Goal: Use online tool/utility: Utilize a website feature to perform a specific function

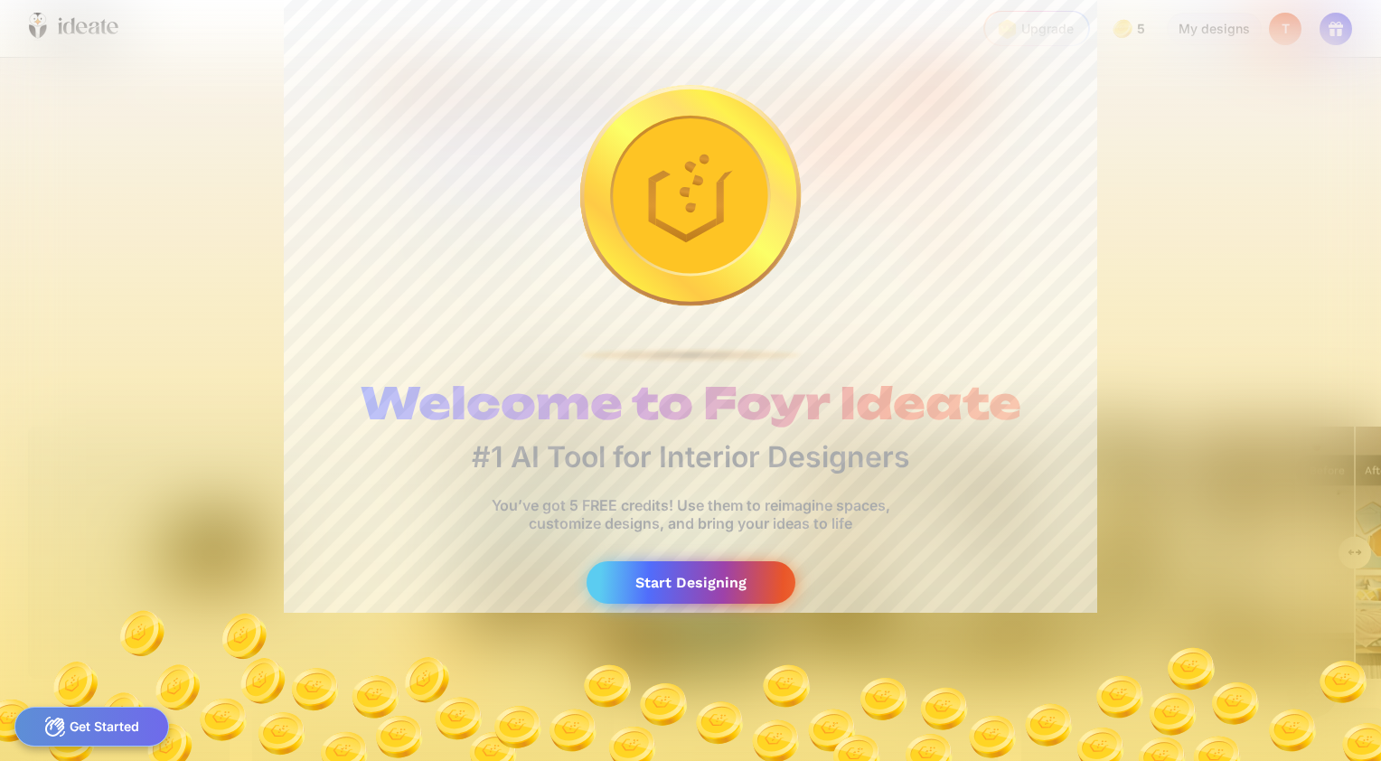
click at [723, 577] on div "Start Designing" at bounding box center [691, 582] width 209 height 42
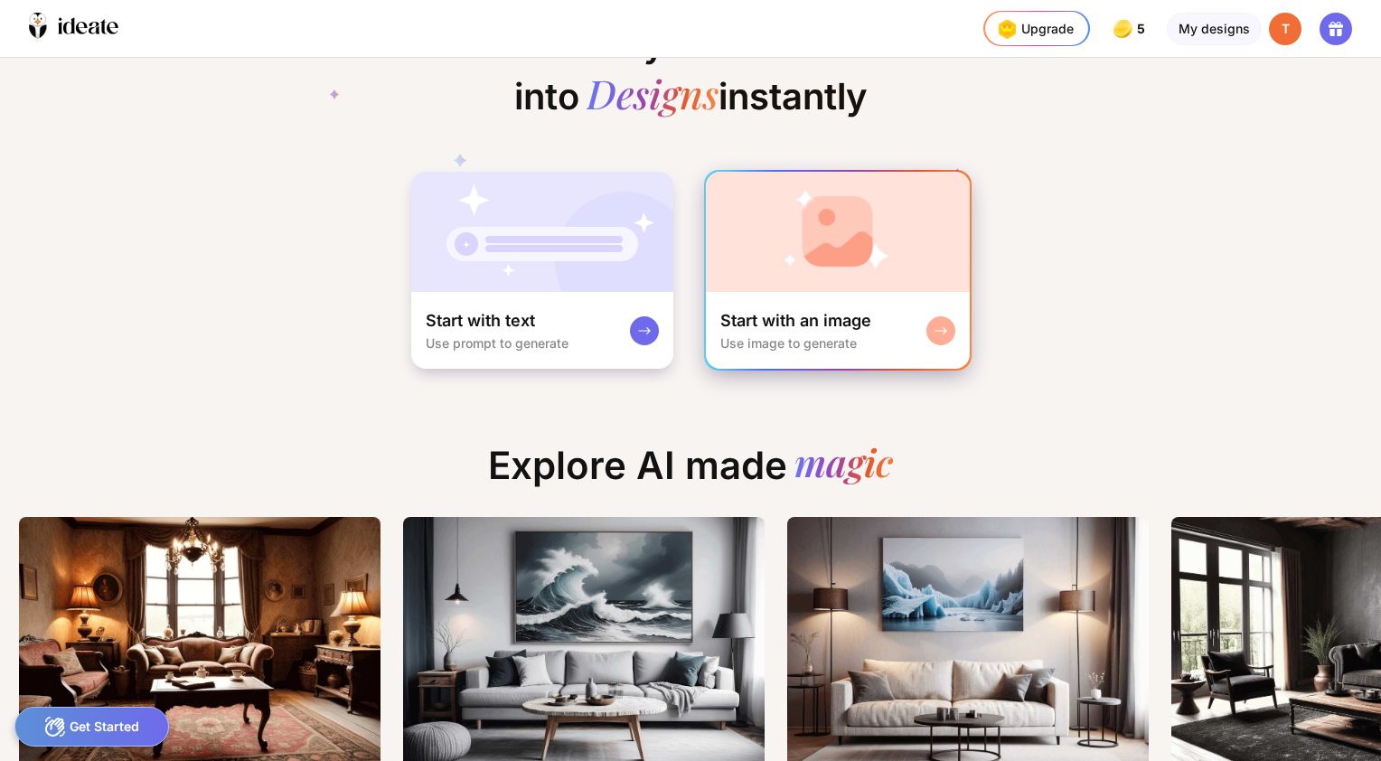
click at [843, 262] on img at bounding box center [838, 232] width 264 height 120
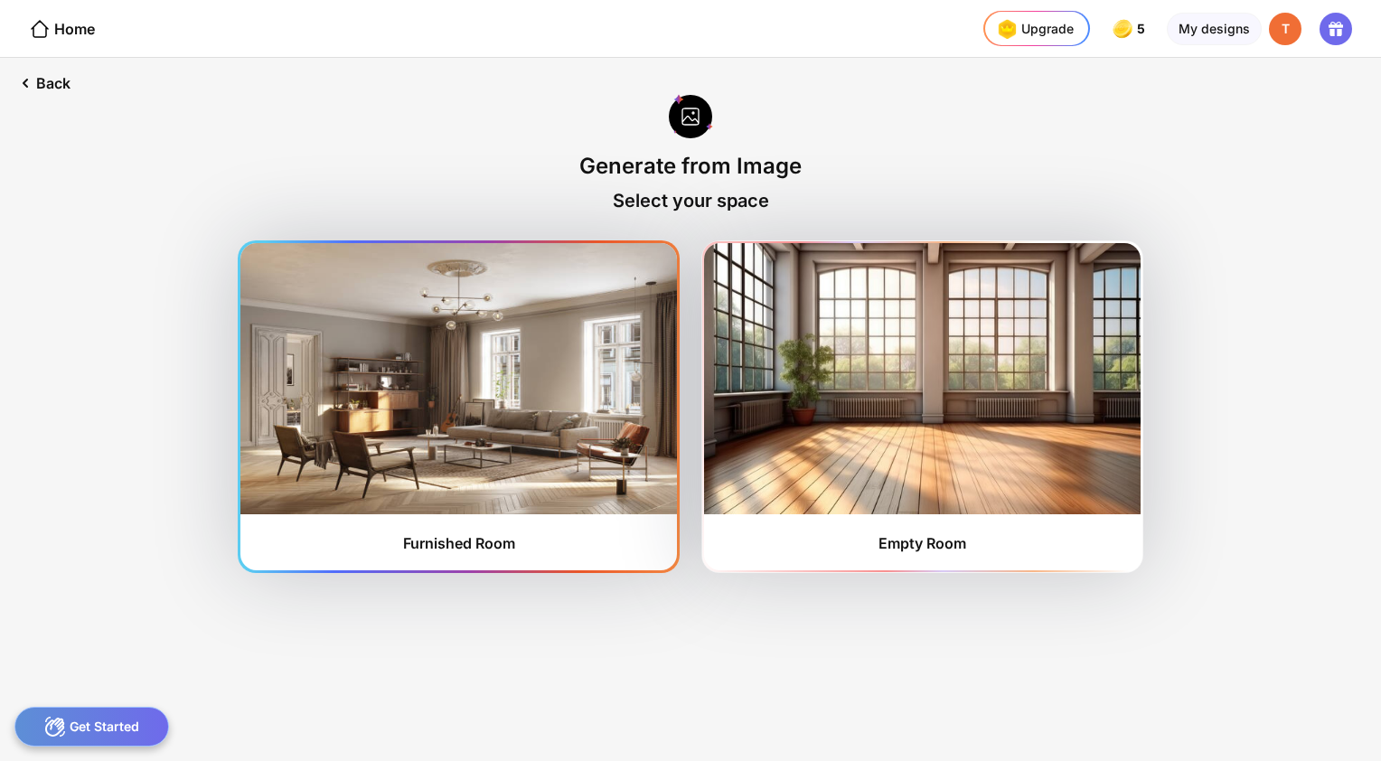
click at [498, 374] on img at bounding box center [458, 378] width 437 height 271
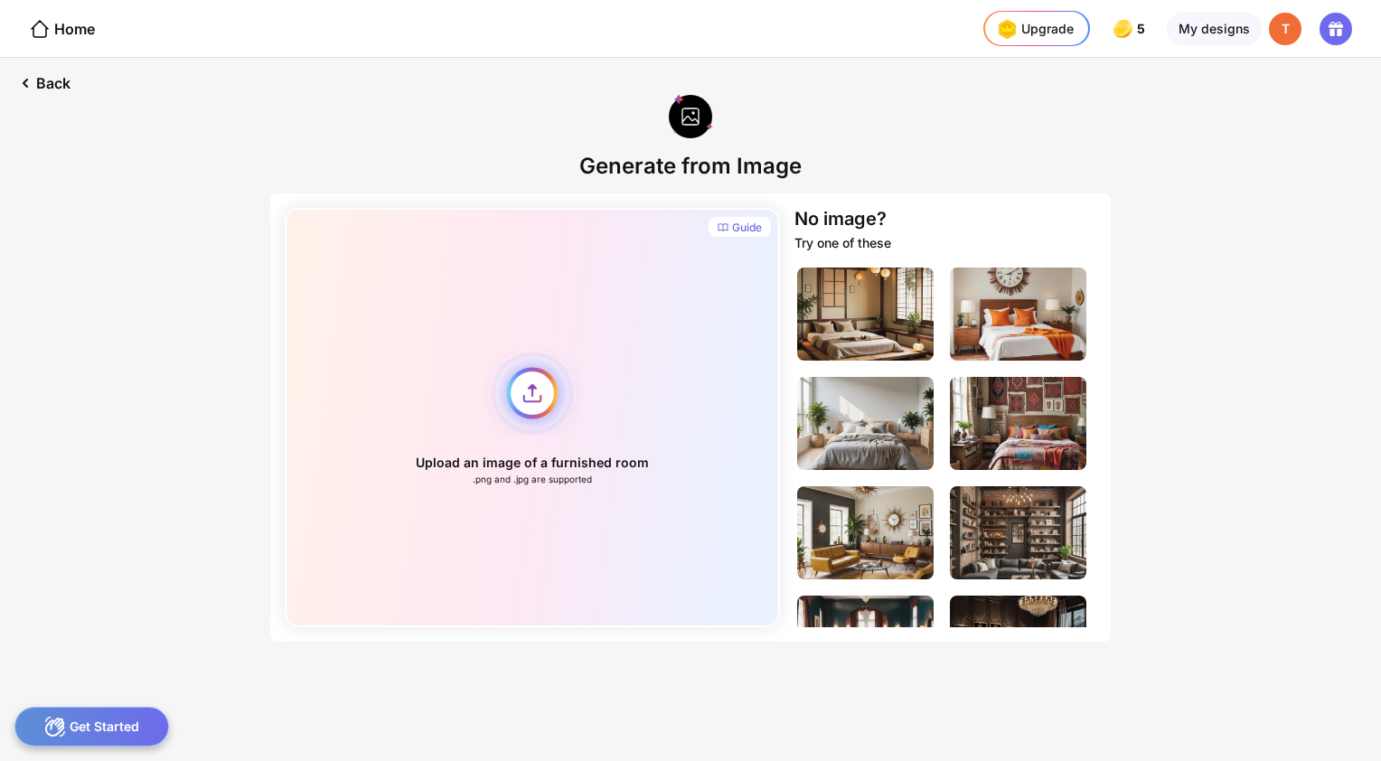
click at [526, 400] on div "Upload an image of a furnished room .png and .jpg are supported" at bounding box center [532, 417] width 495 height 419
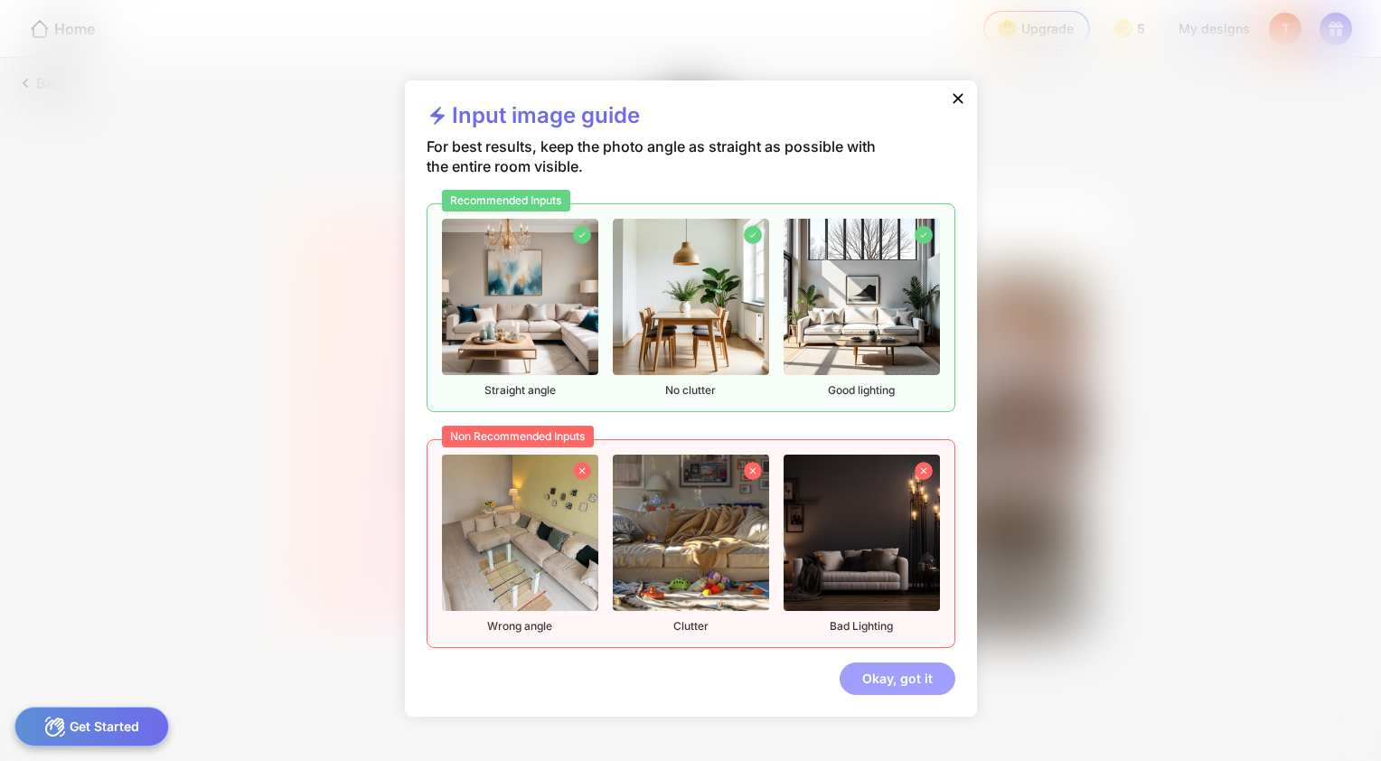
click at [886, 681] on div "Okay, got it" at bounding box center [898, 679] width 116 height 33
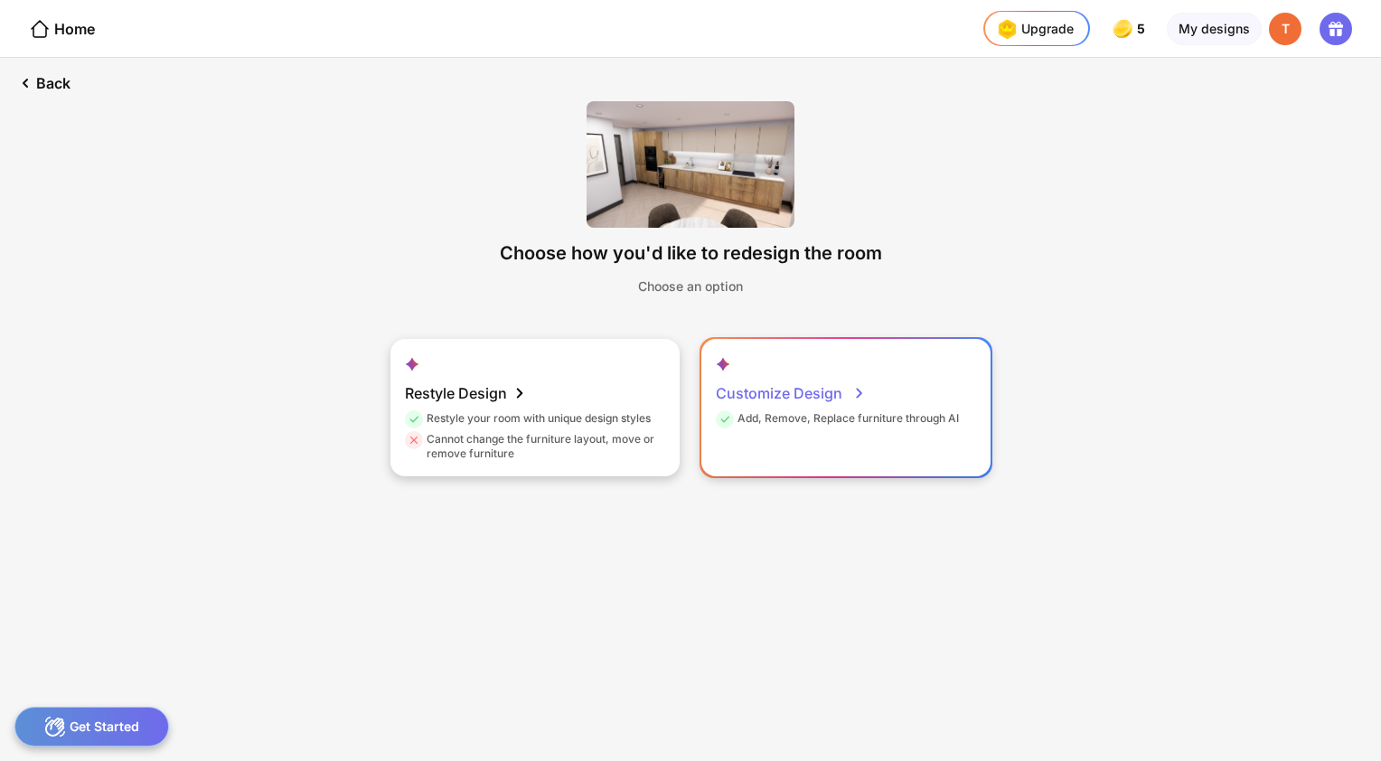
click at [770, 443] on div "Customize Design Add, Remove, Replace furniture through AI" at bounding box center [846, 407] width 289 height 137
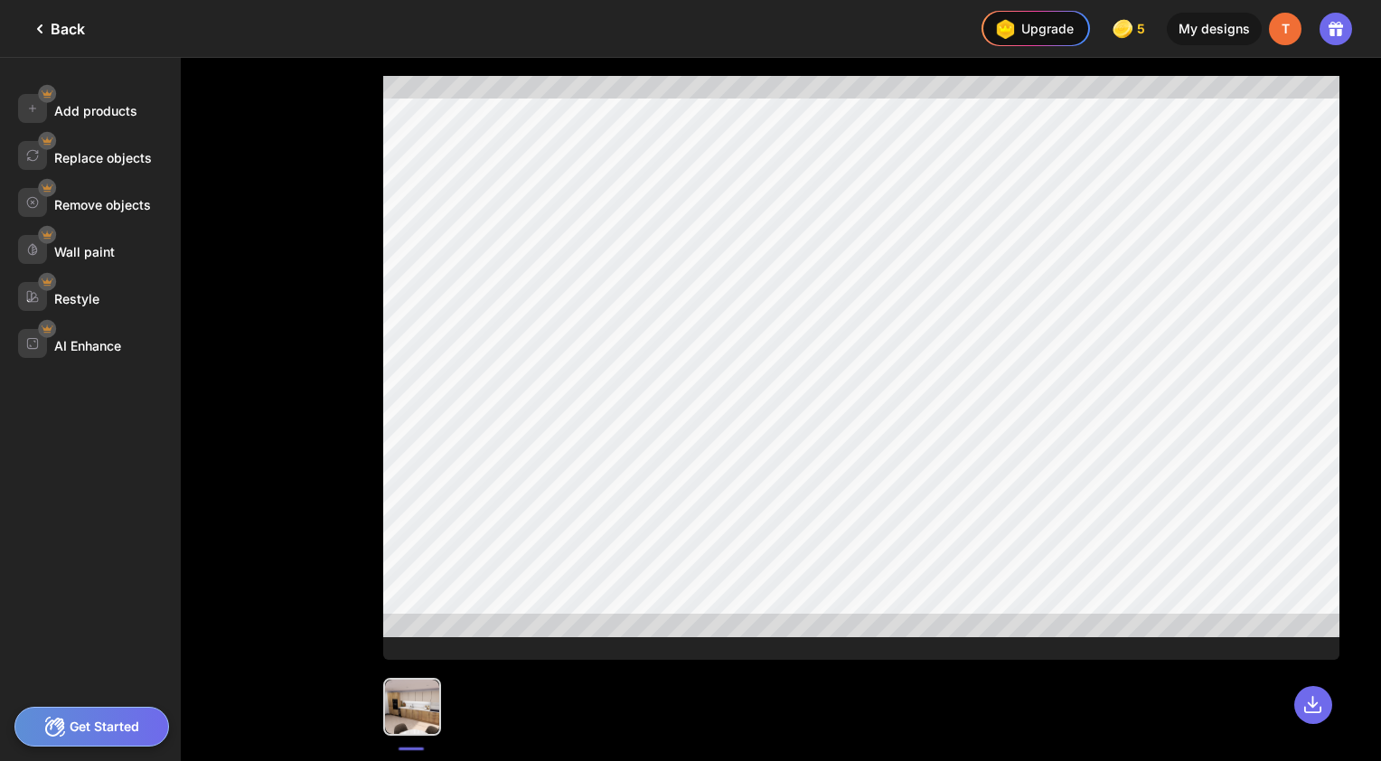
click at [133, 721] on div "Get Started" at bounding box center [91, 727] width 155 height 40
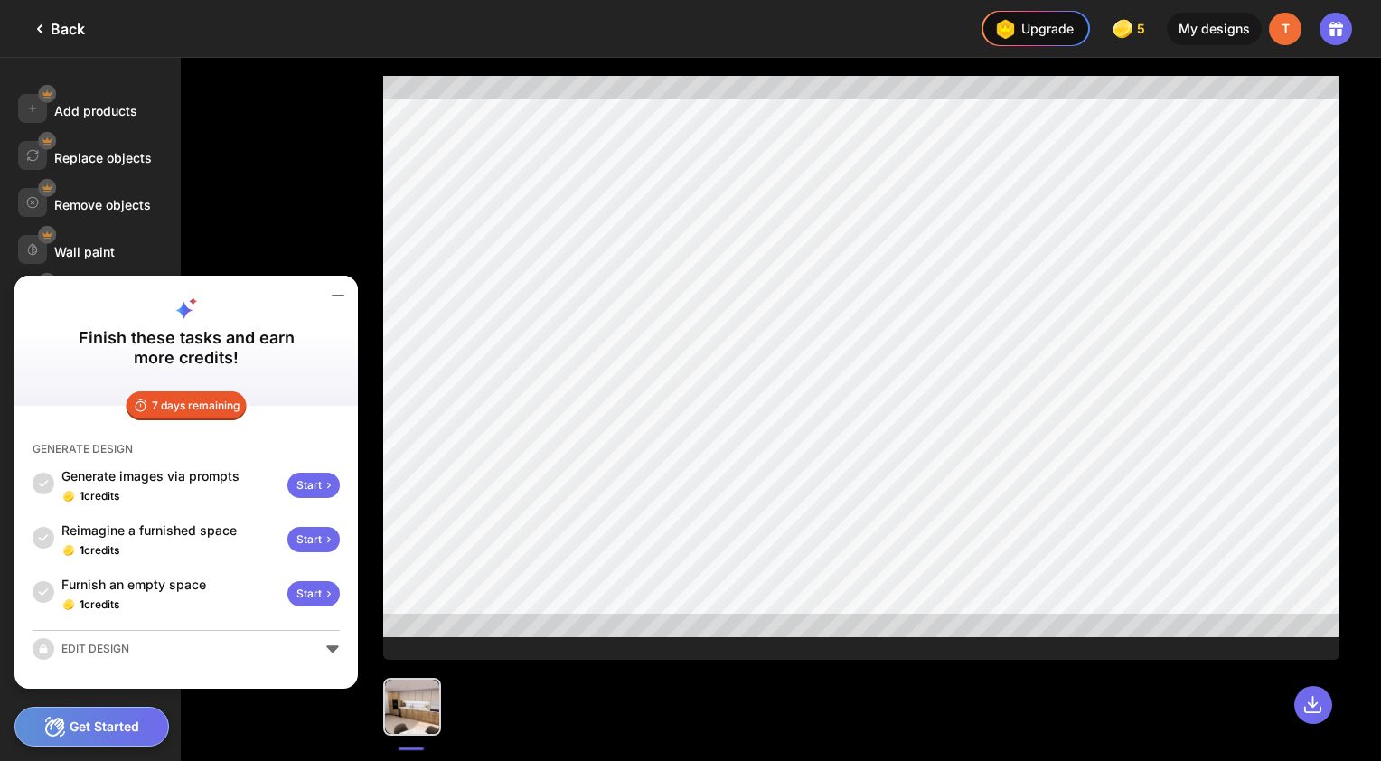
click at [224, 240] on div "Add products Replace objects Remove objects Wall paint Restyle AI Enhance" at bounding box center [171, 409] width 342 height 703
click at [996, 742] on div at bounding box center [862, 409] width 1040 height 703
click at [288, 227] on div "Add products Replace objects Remove objects Wall paint Restyle AI Enhance" at bounding box center [171, 409] width 342 height 703
click at [23, 94] on div "Pro feature Upgrade" at bounding box center [32, 108] width 29 height 29
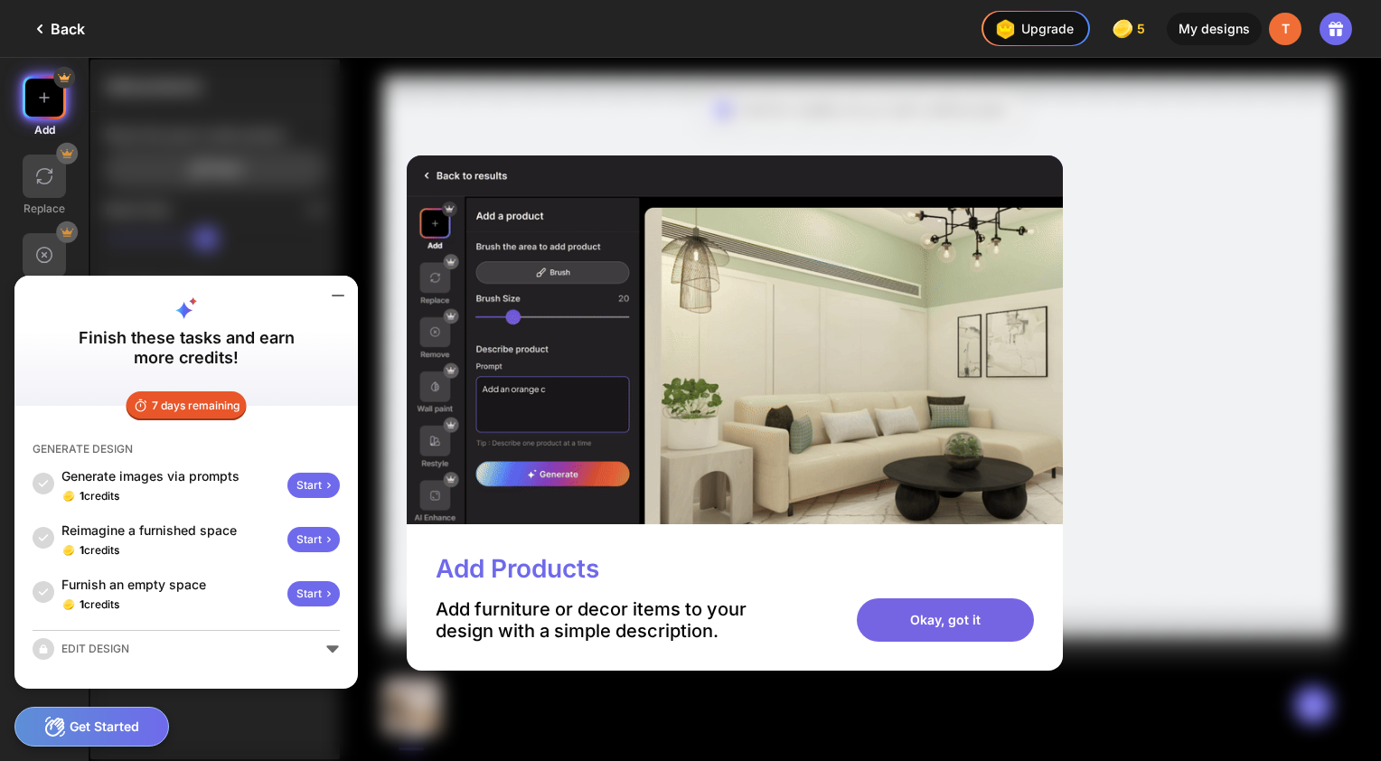
click at [969, 623] on div "Okay, got it" at bounding box center [945, 619] width 177 height 43
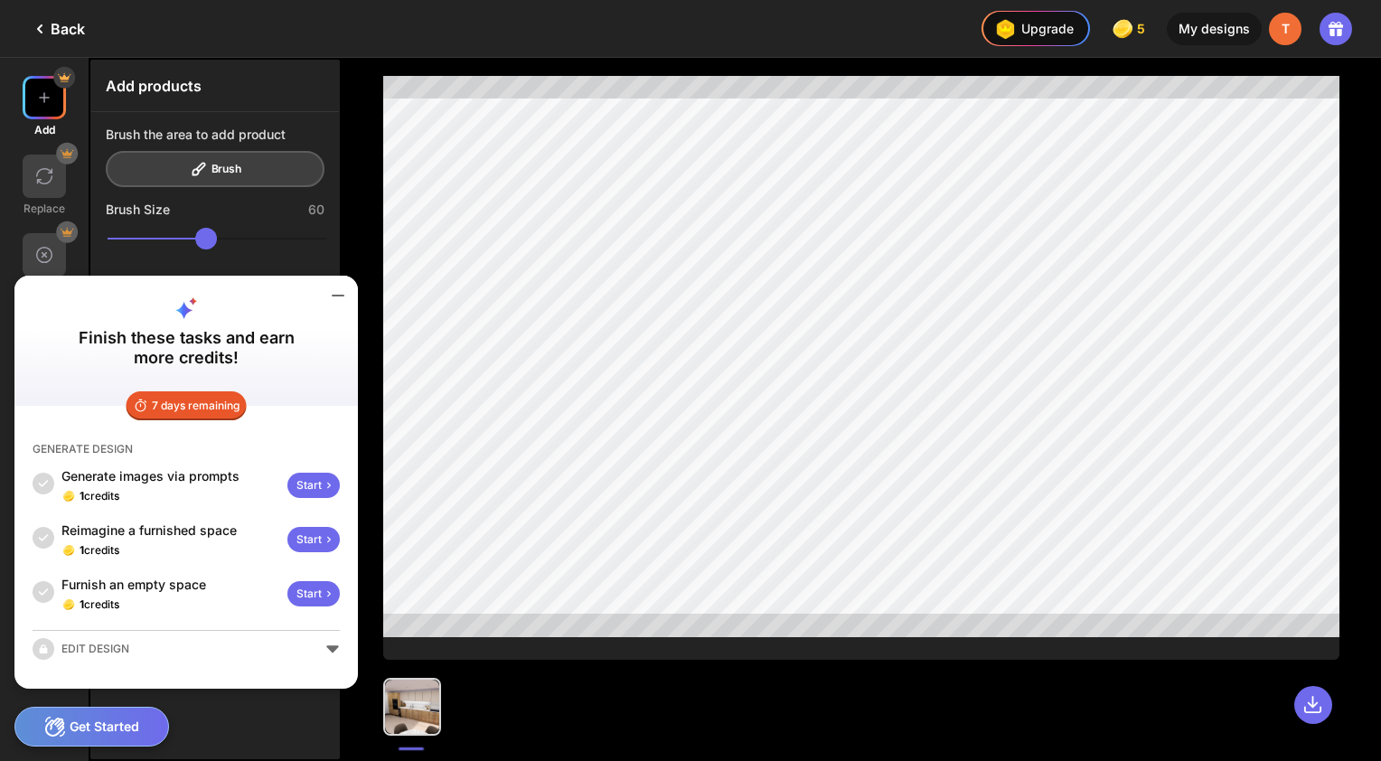
click at [327, 302] on icon at bounding box center [338, 296] width 22 height 22
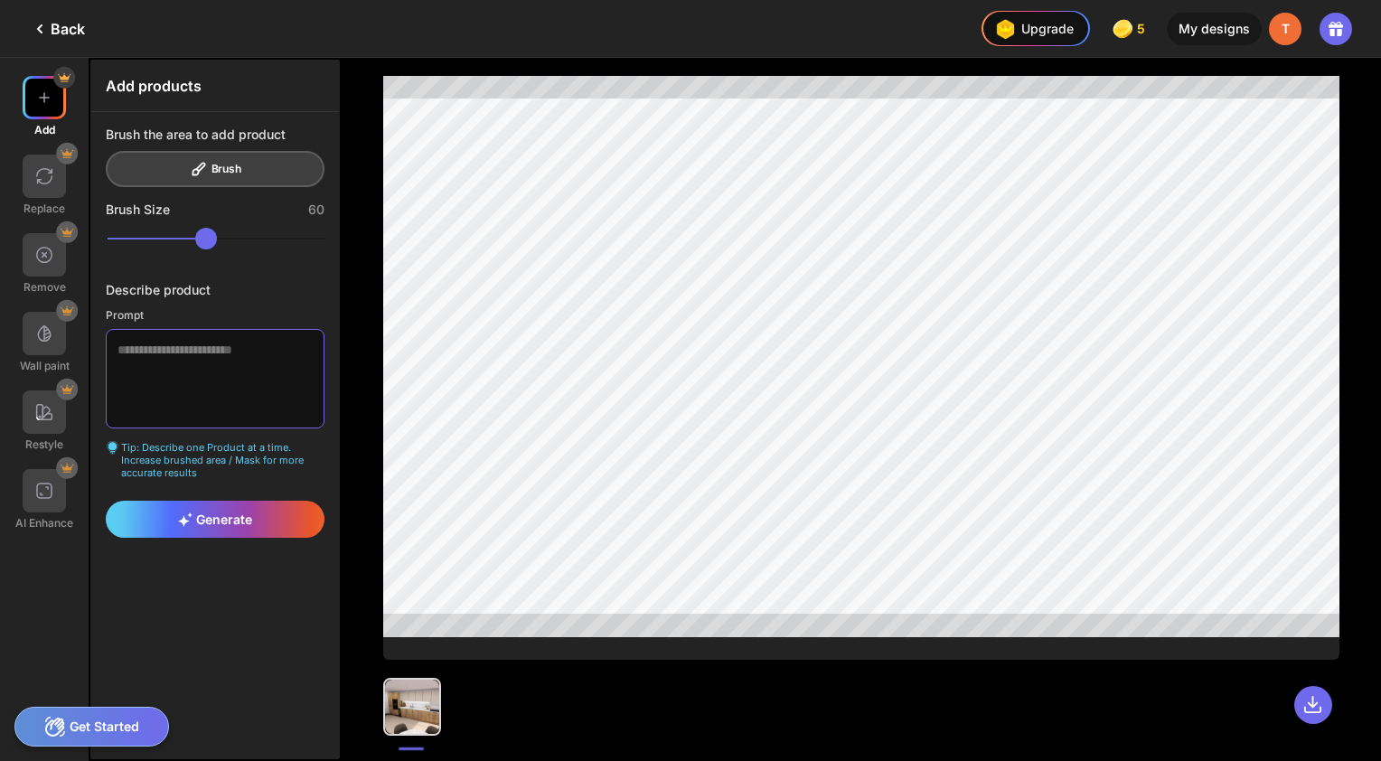
click at [246, 371] on textarea at bounding box center [215, 378] width 219 height 99
type textarea "**********"
click at [272, 285] on div "Describe product" at bounding box center [215, 289] width 219 height 15
click at [40, 328] on img at bounding box center [44, 334] width 18 height 18
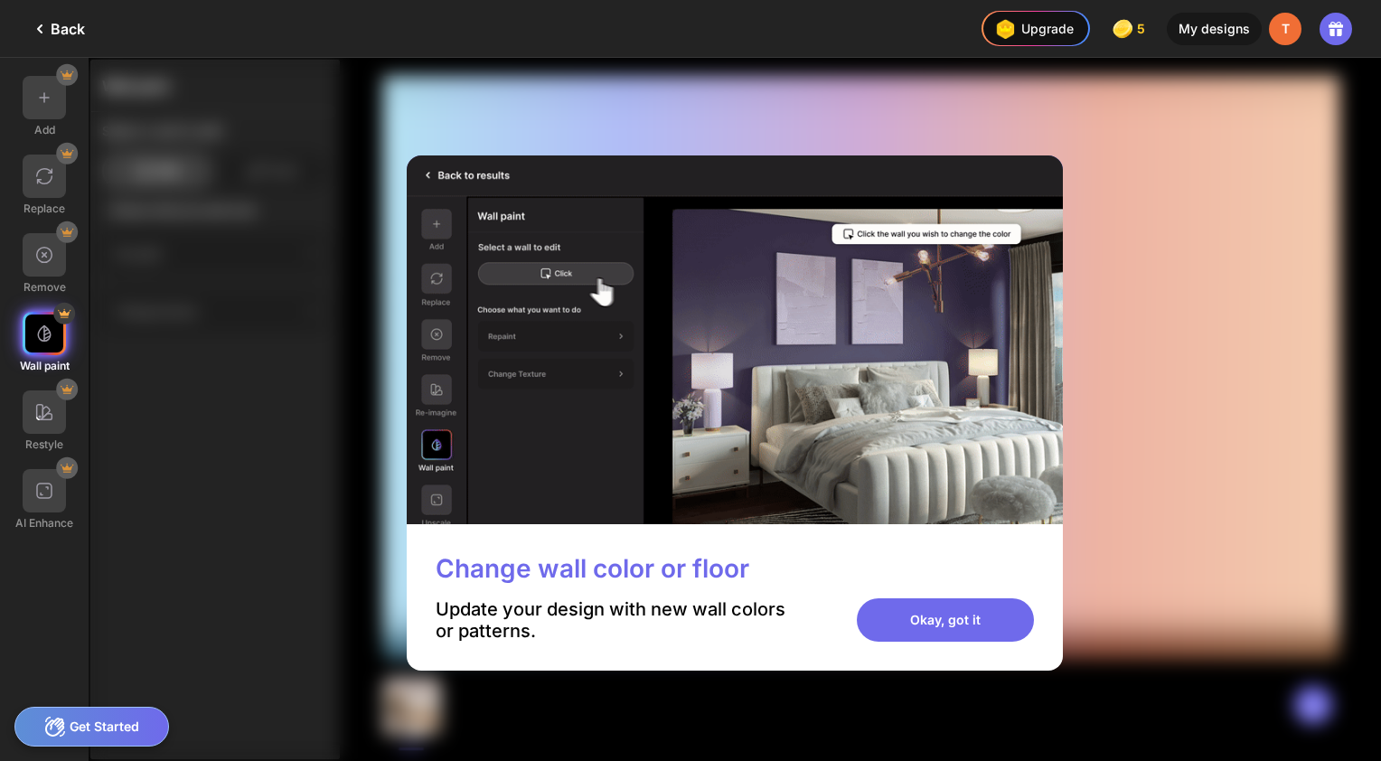
click at [904, 620] on div "Okay, got it" at bounding box center [945, 619] width 177 height 43
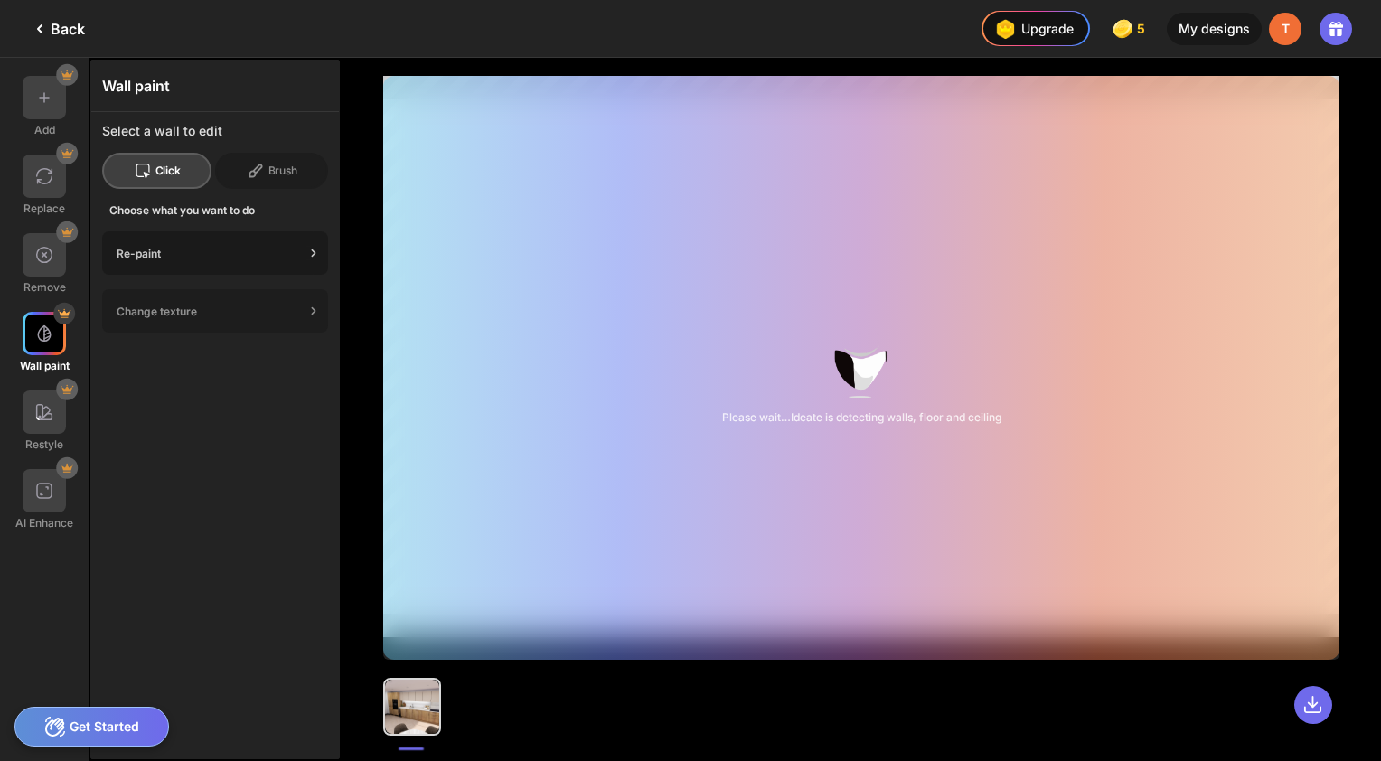
click at [187, 253] on div "Re-paint" at bounding box center [211, 254] width 188 height 14
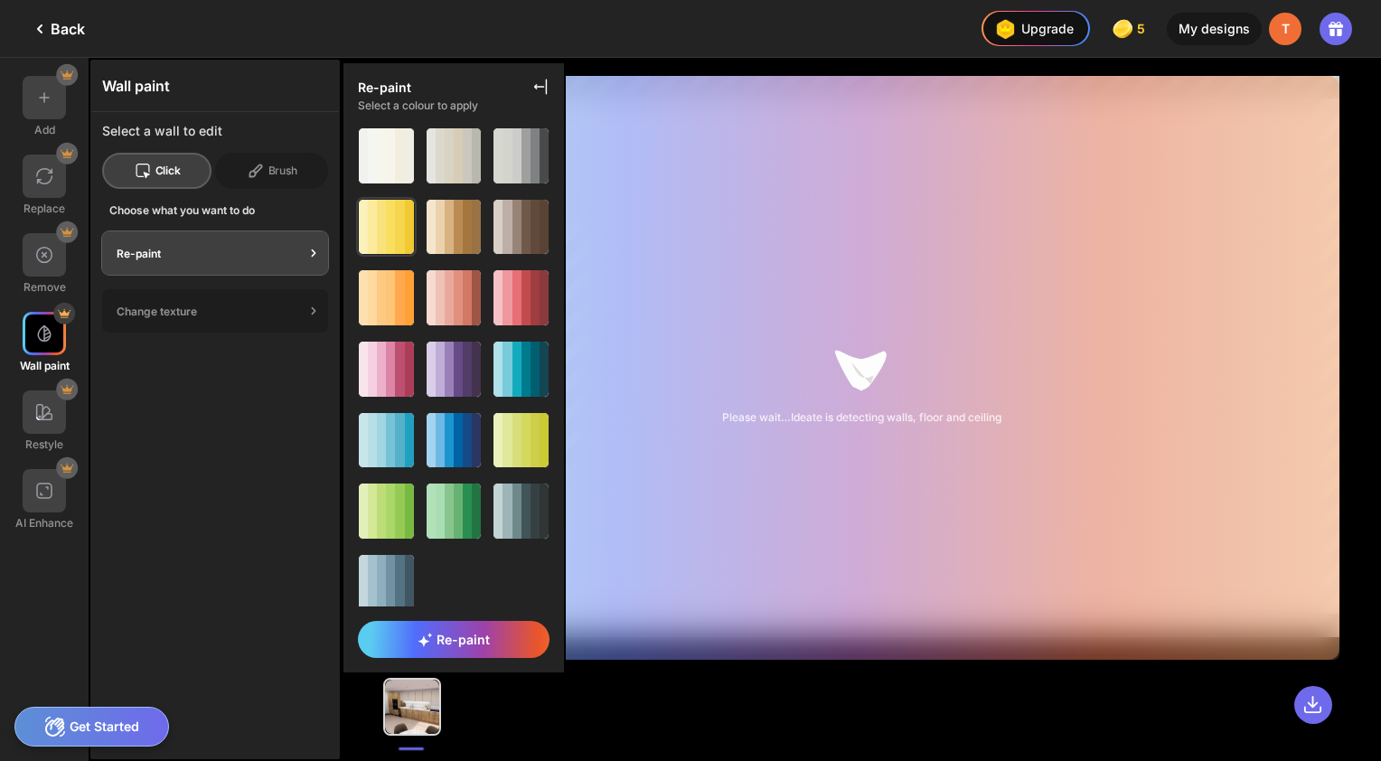
click at [387, 233] on div at bounding box center [390, 227] width 9 height 55
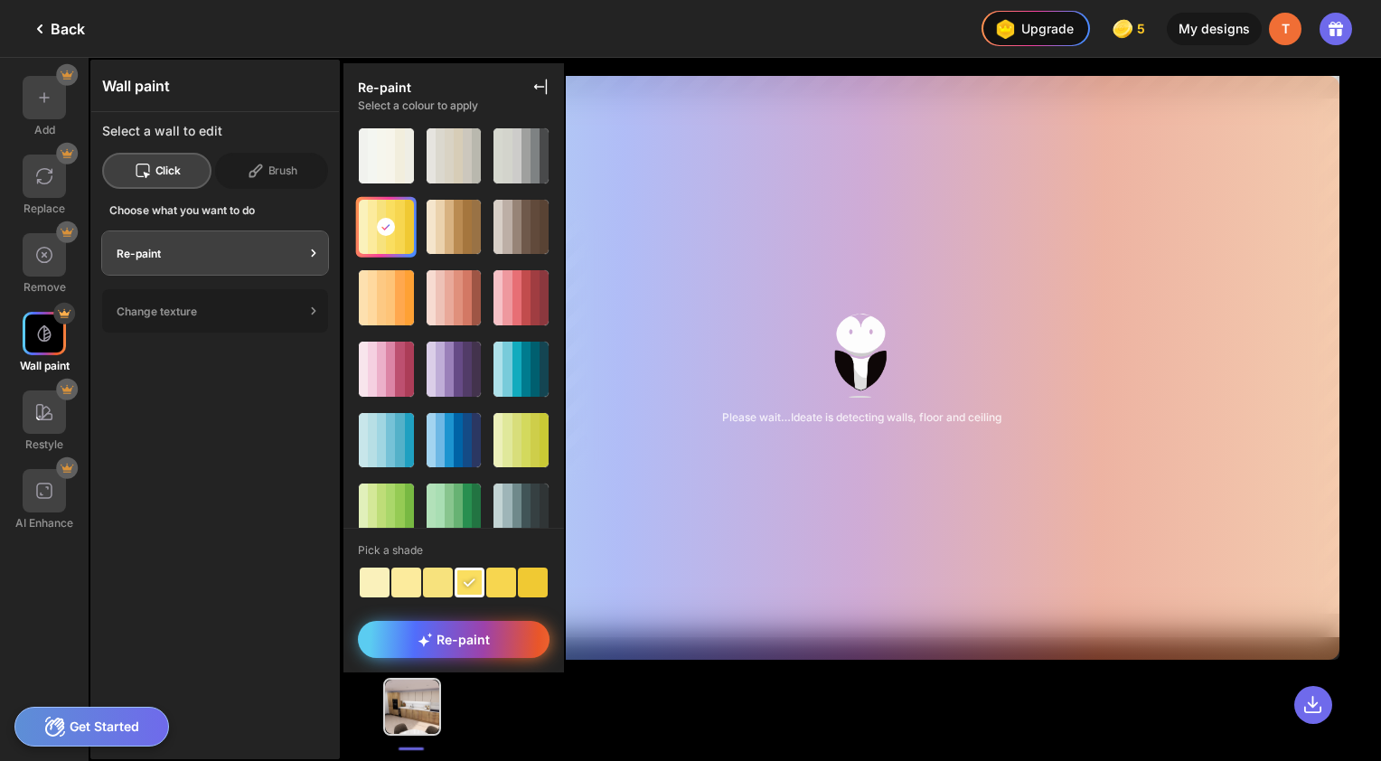
click at [477, 629] on div "Re-paint" at bounding box center [454, 639] width 192 height 37
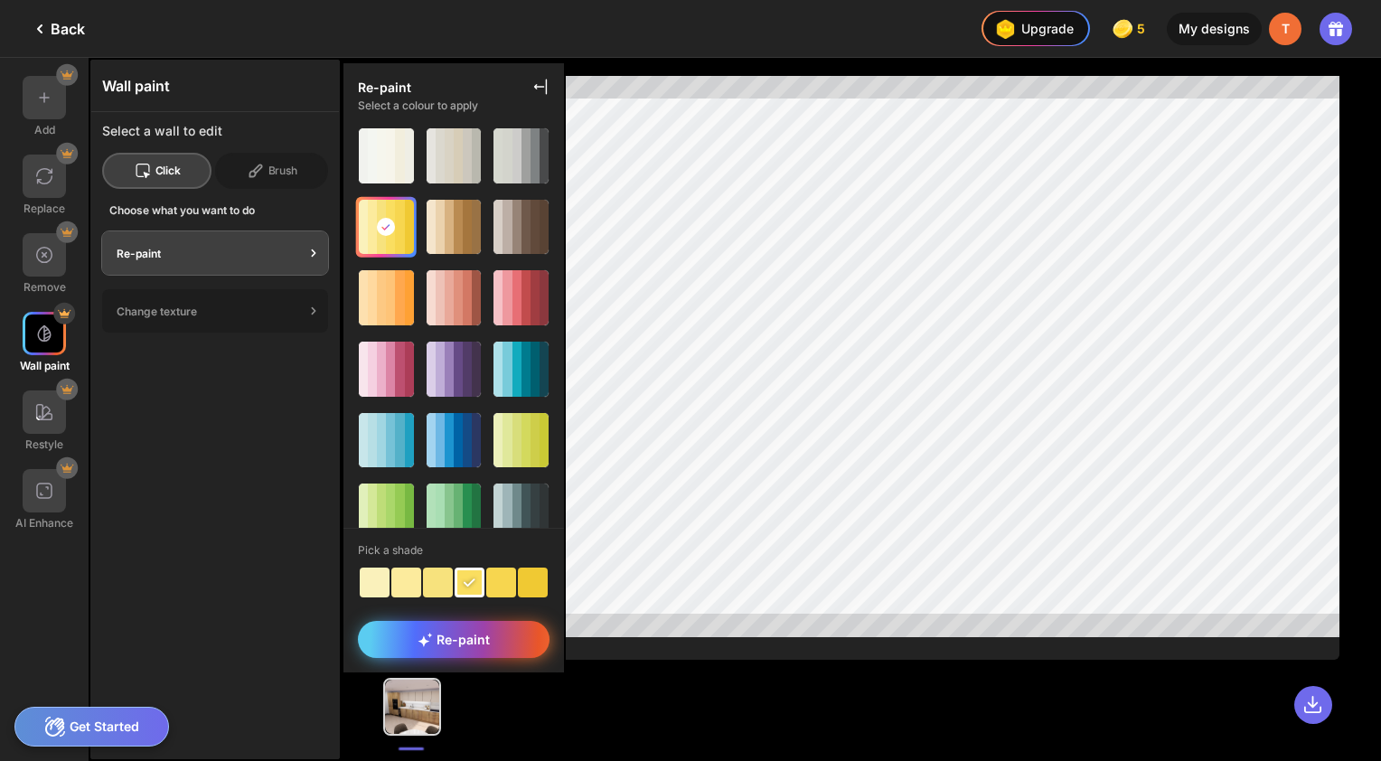
click at [482, 642] on span "Re-paint" at bounding box center [454, 639] width 72 height 15
click at [459, 636] on span "Re-paint" at bounding box center [454, 639] width 72 height 15
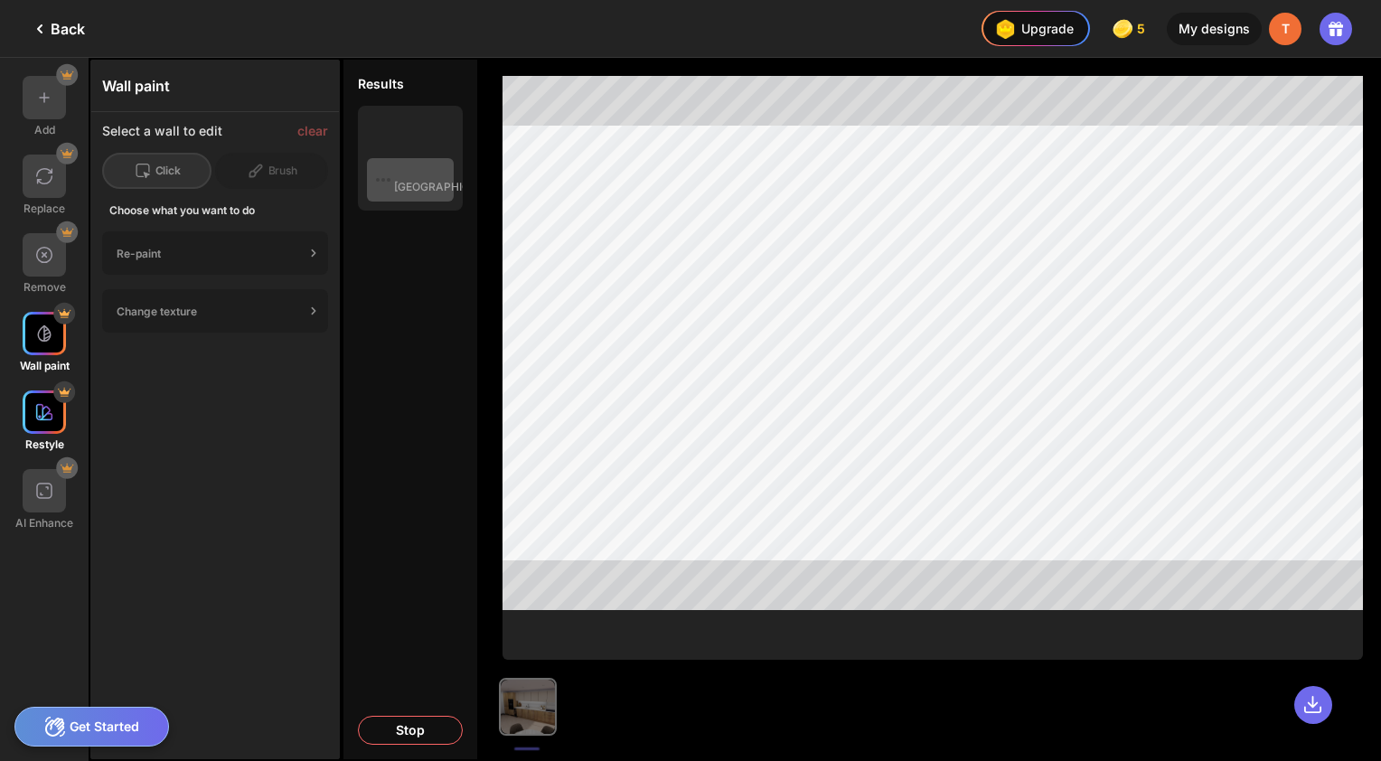
click at [45, 425] on div at bounding box center [44, 412] width 43 height 43
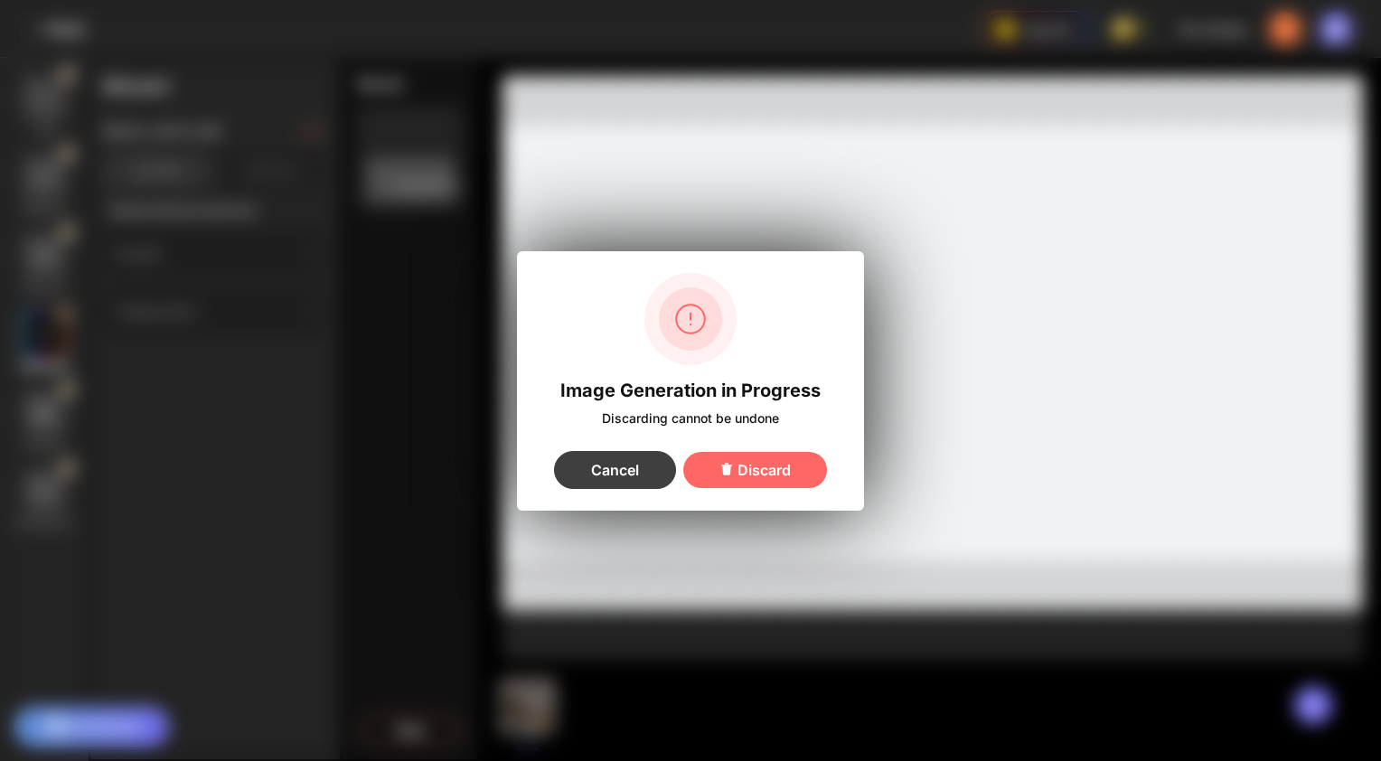
click at [595, 471] on div "Cancel" at bounding box center [615, 470] width 122 height 38
